Goal: Obtain resource: Download file/media

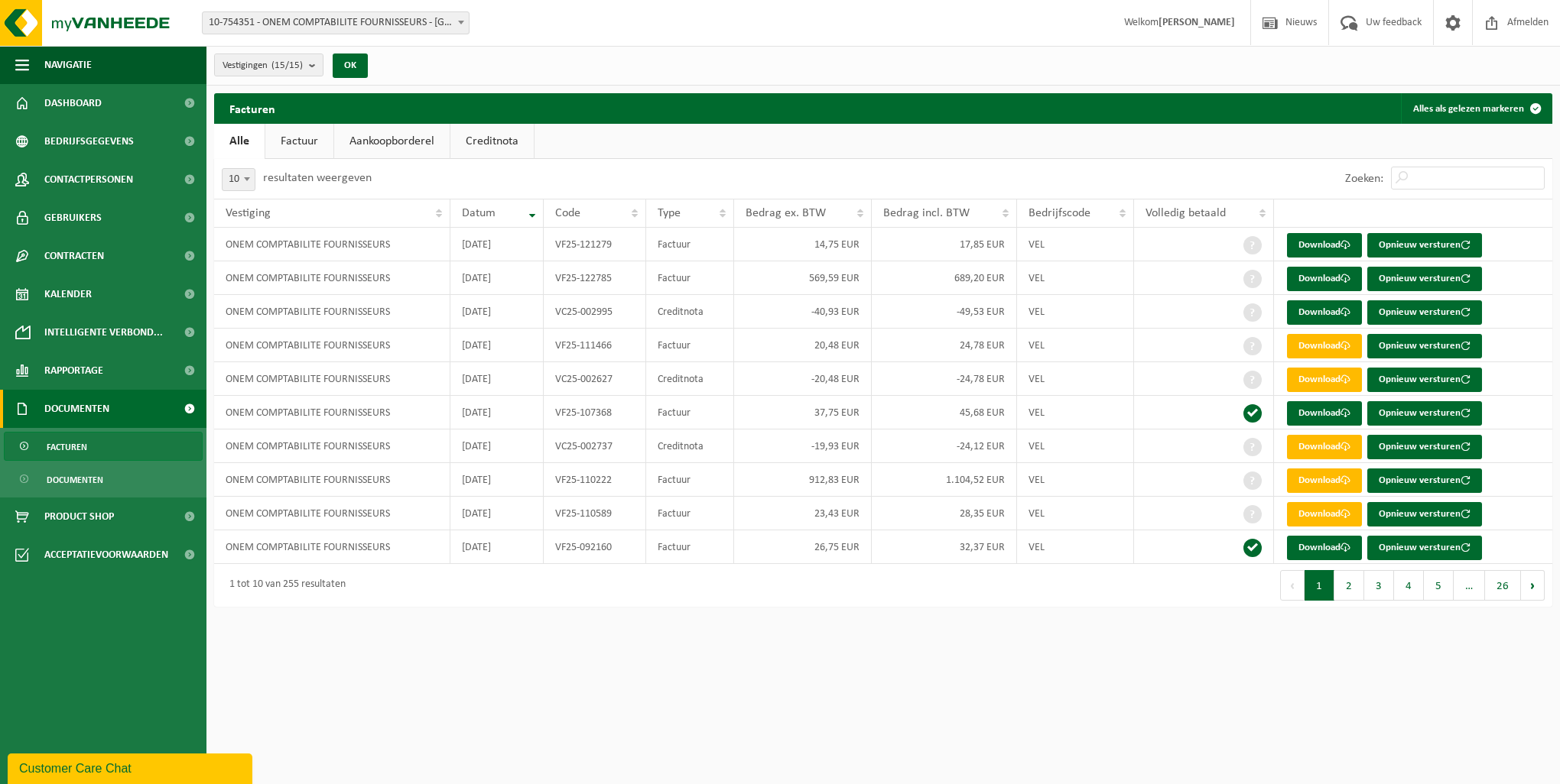
click at [479, 141] on link "Creditnota" at bounding box center [492, 141] width 84 height 35
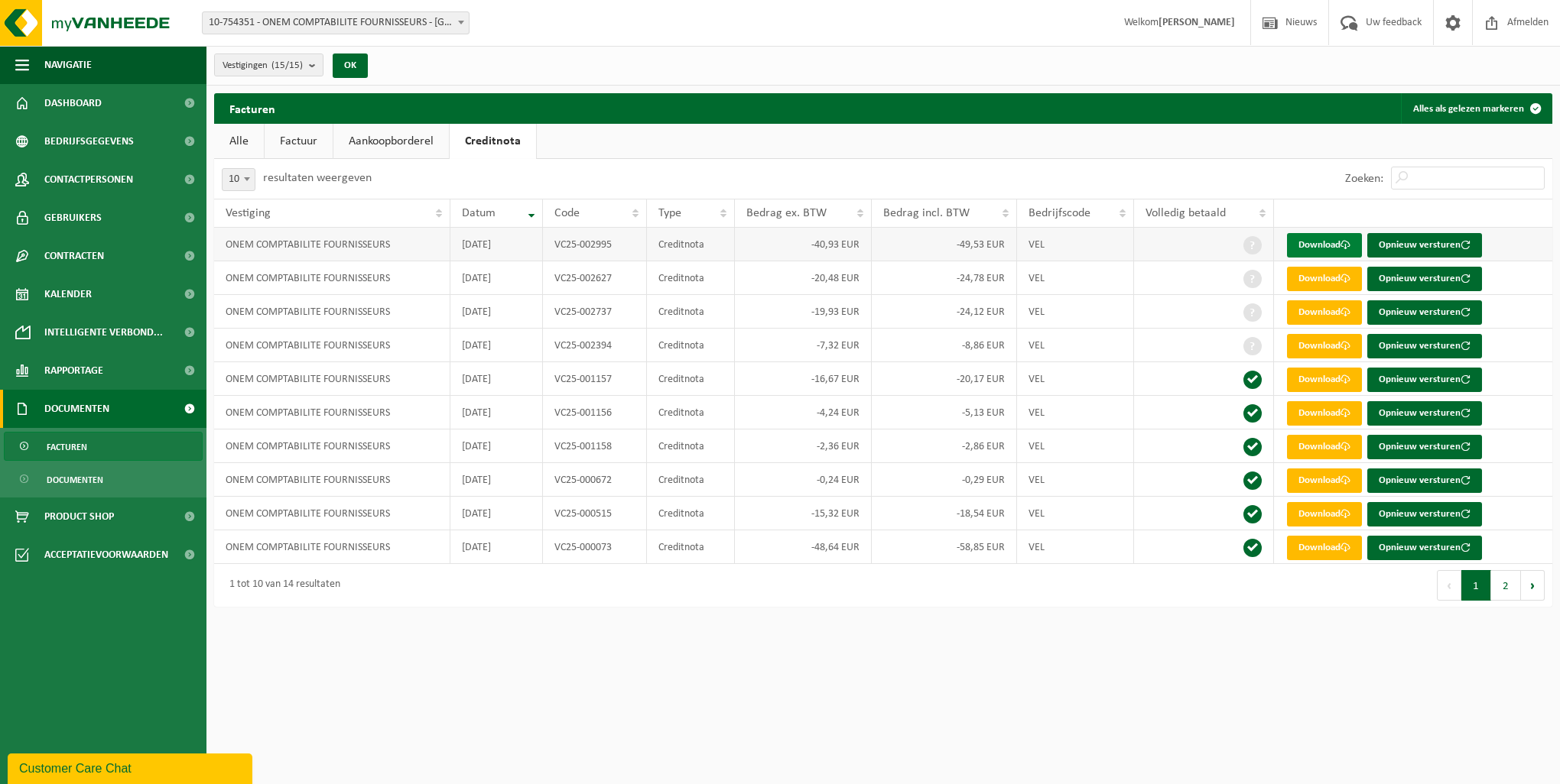
click at [1313, 245] on link "Download" at bounding box center [1324, 246] width 75 height 25
click at [976, 117] on div "Facturen Alles als gelezen markeren" at bounding box center [883, 108] width 1338 height 31
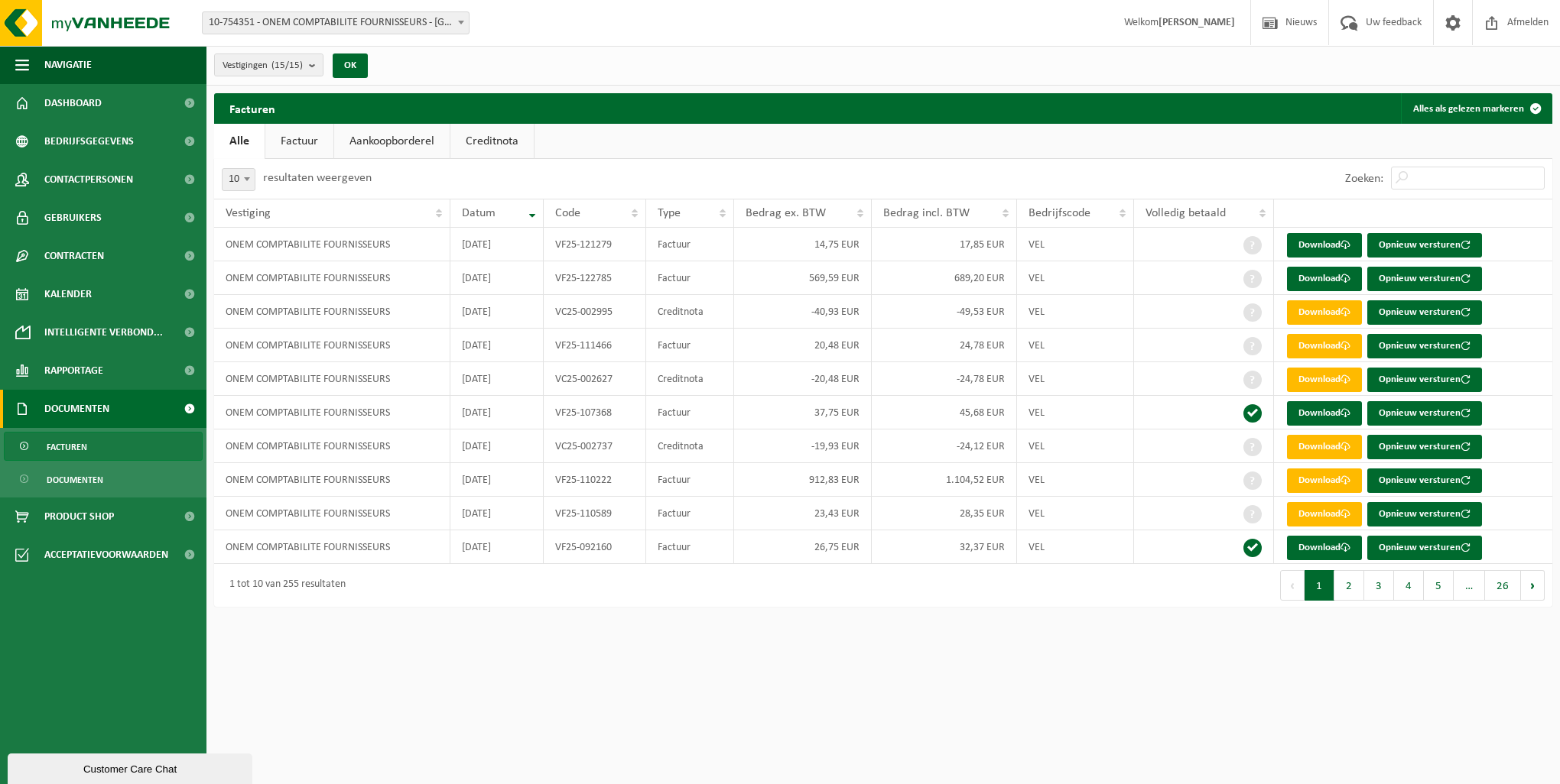
click at [466, 138] on link "Creditnota" at bounding box center [492, 141] width 84 height 35
